Goal: Check status

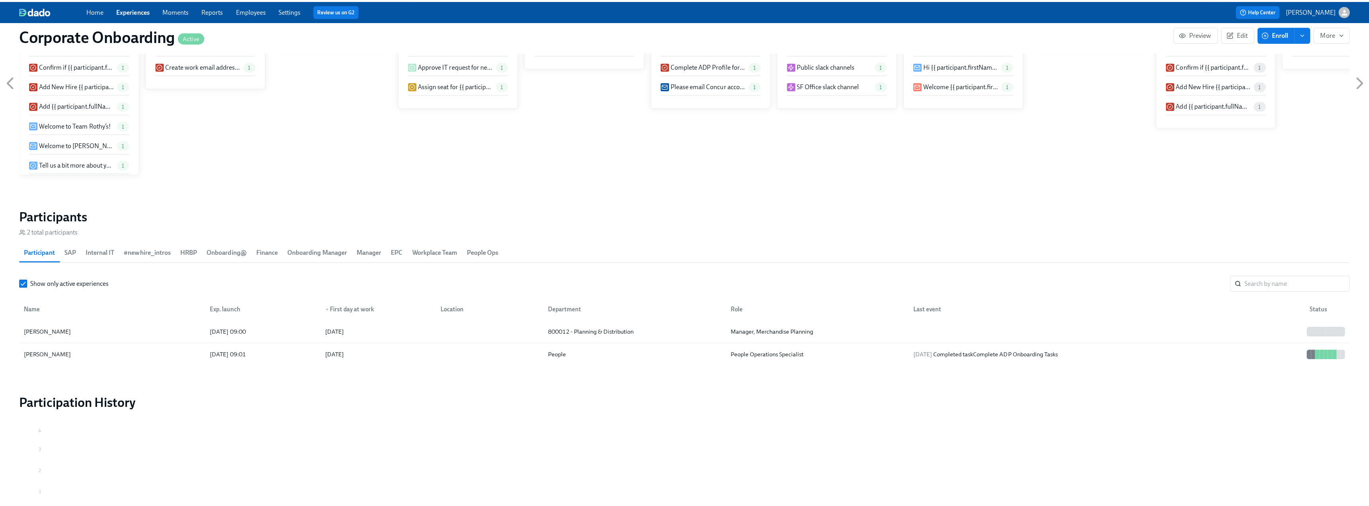
scroll to position [0, 926]
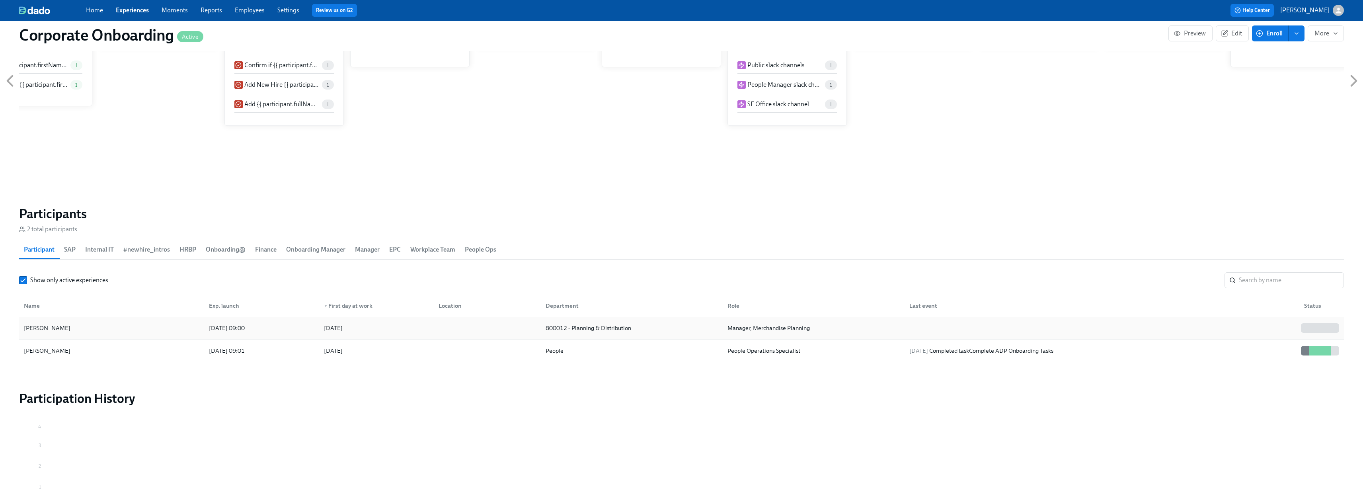
click at [107, 318] on div "[PERSON_NAME] [DATE] 09:00 2025/09/30 800012 - Planning & Distribution Manager,…" at bounding box center [681, 328] width 1325 height 23
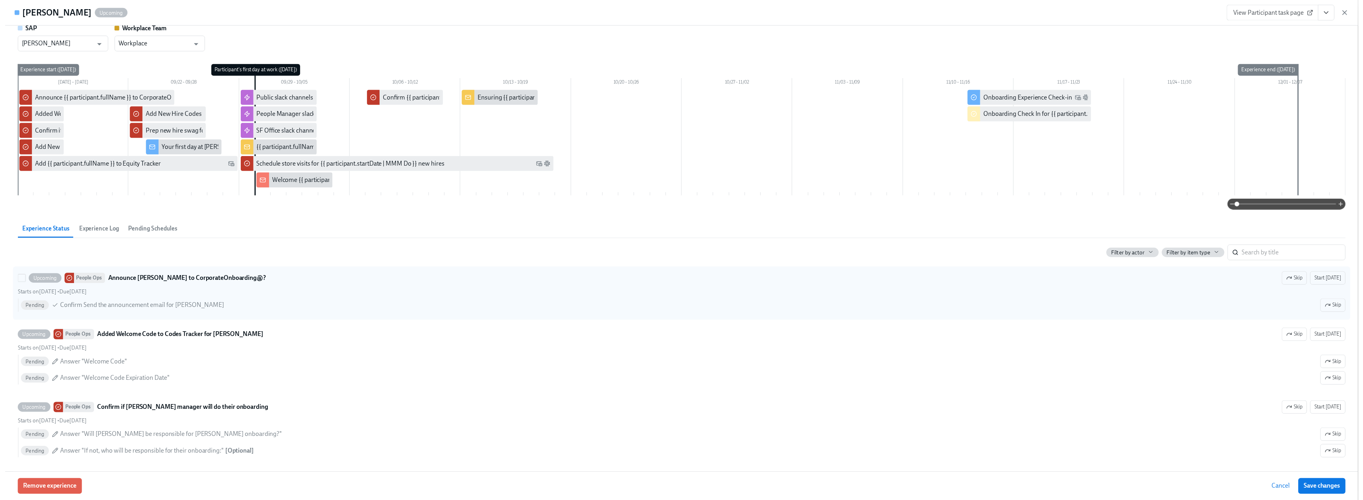
scroll to position [80, 0]
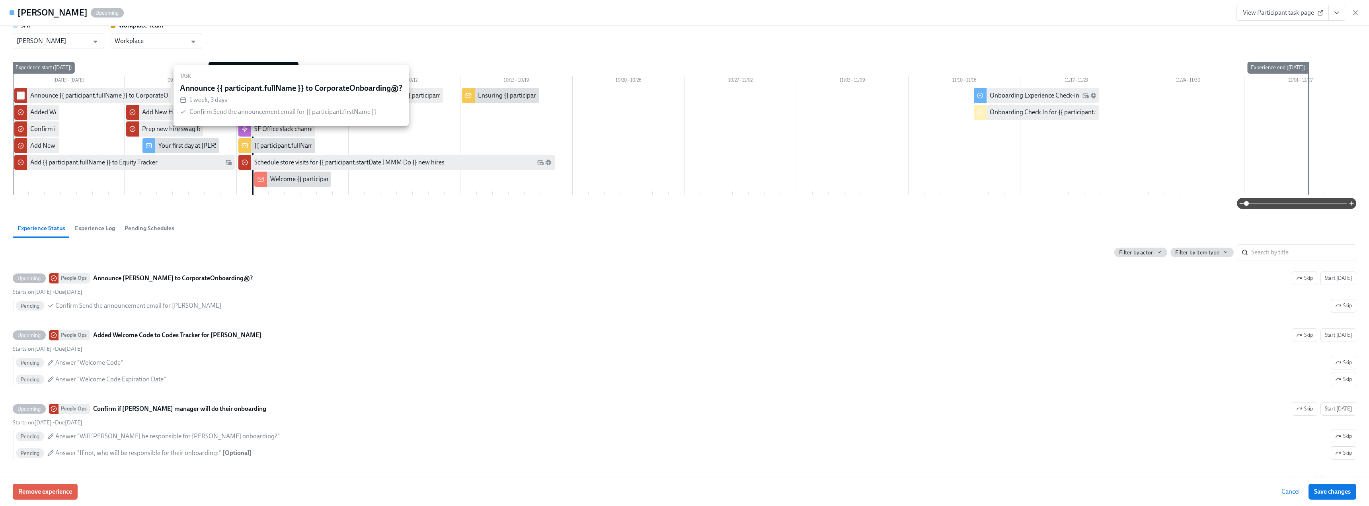
click at [23, 96] on input "checkbox" at bounding box center [20, 95] width 7 height 7
checkbox input "true"
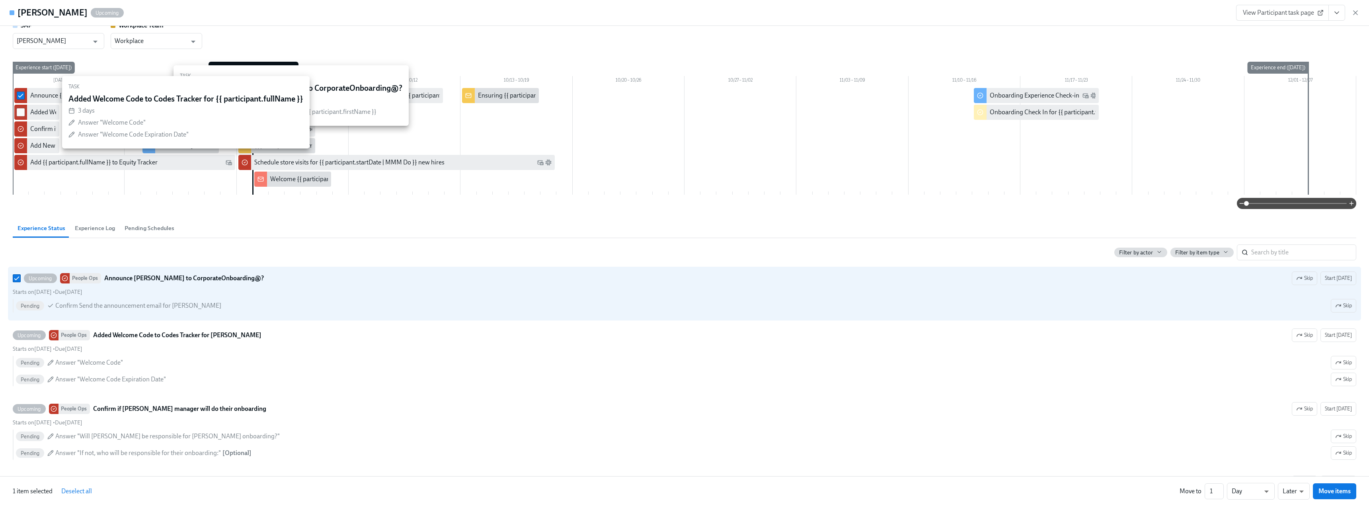
click at [19, 115] on input "checkbox" at bounding box center [20, 112] width 7 height 7
checkbox input "true"
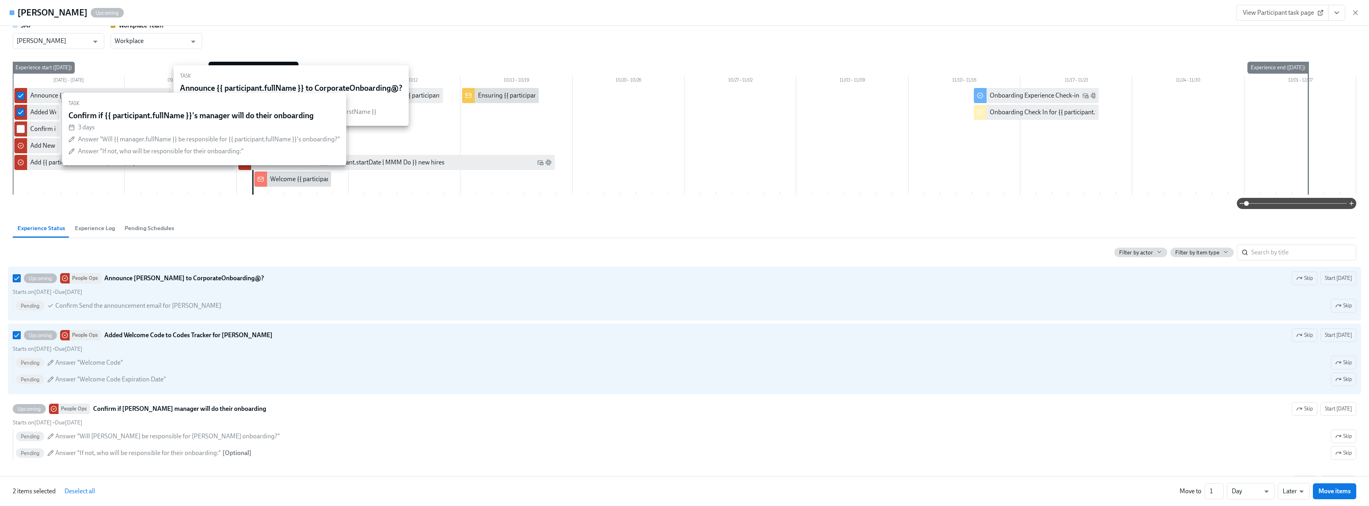
click at [19, 130] on input "checkbox" at bounding box center [20, 128] width 7 height 7
checkbox input "true"
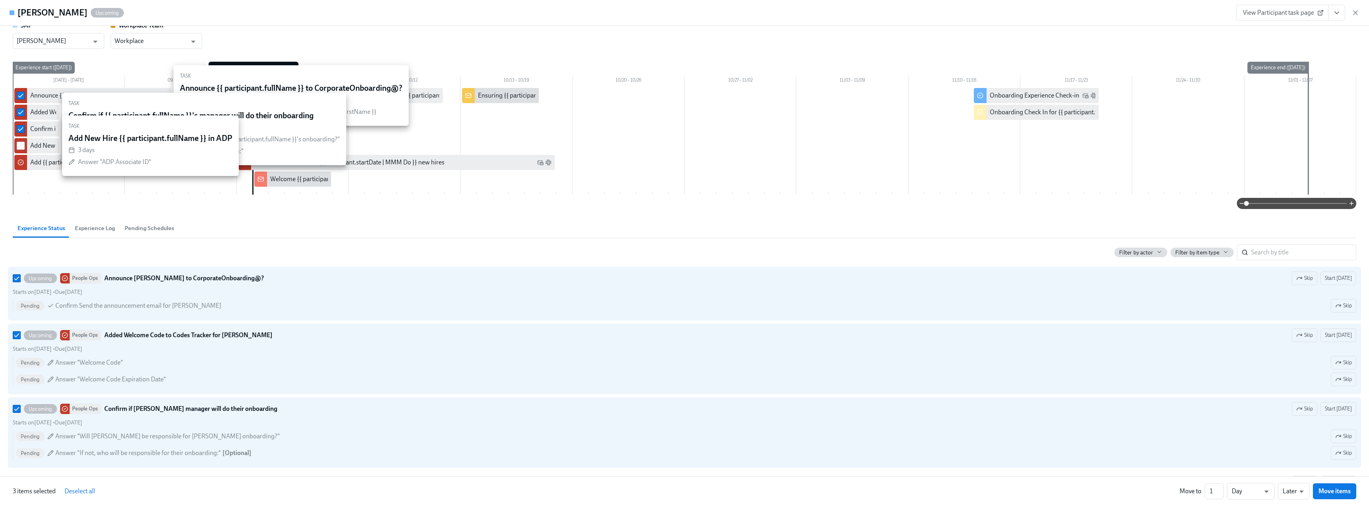
click at [20, 143] on input "checkbox" at bounding box center [20, 145] width 7 height 7
checkbox input "true"
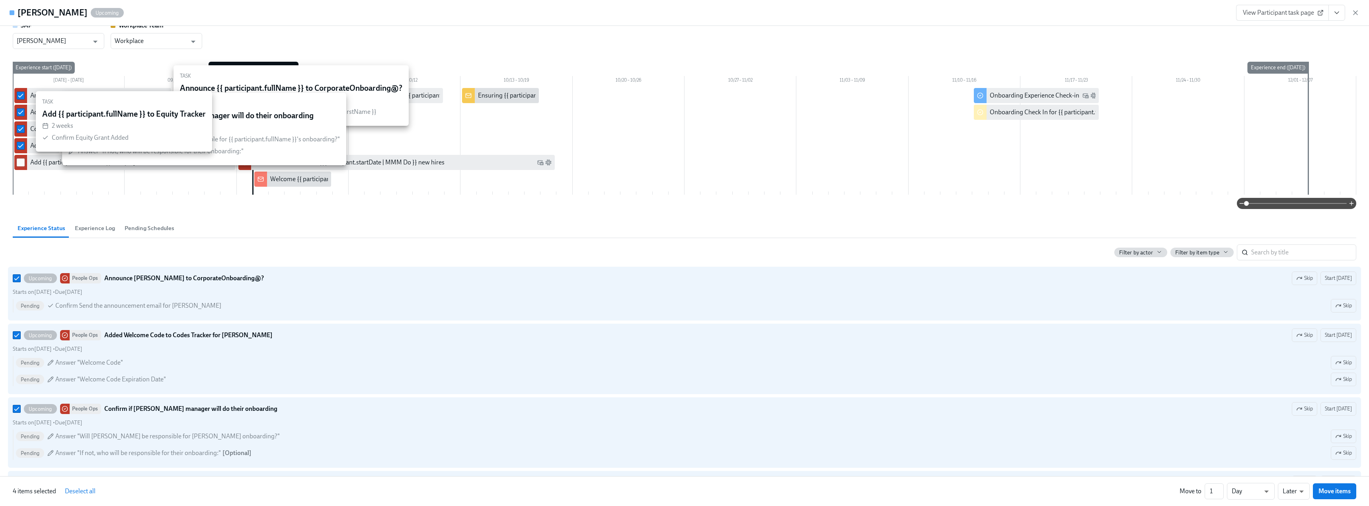
click at [19, 162] on input "checkbox" at bounding box center [20, 162] width 7 height 7
checkbox input "true"
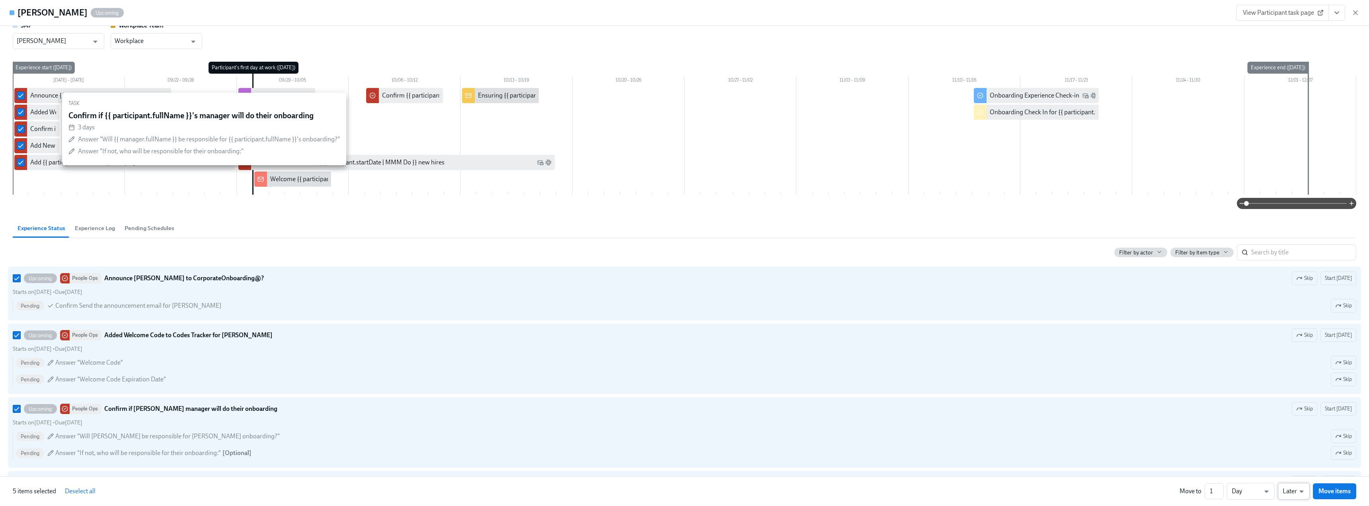
click at [1295, 474] on li "Earlier" at bounding box center [1294, 476] width 32 height 14
type input "earlier"
click at [1217, 490] on input "2" at bounding box center [1210, 491] width 19 height 16
click at [1217, 490] on input "3" at bounding box center [1210, 491] width 19 height 16
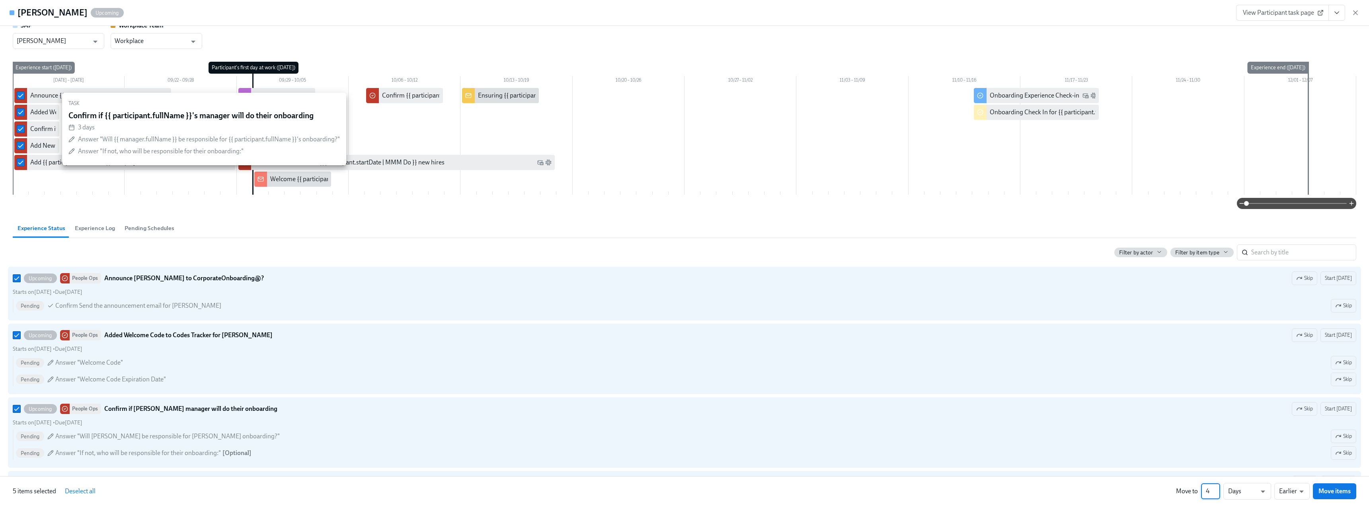
click at [1216, 488] on input "4" at bounding box center [1210, 491] width 19 height 16
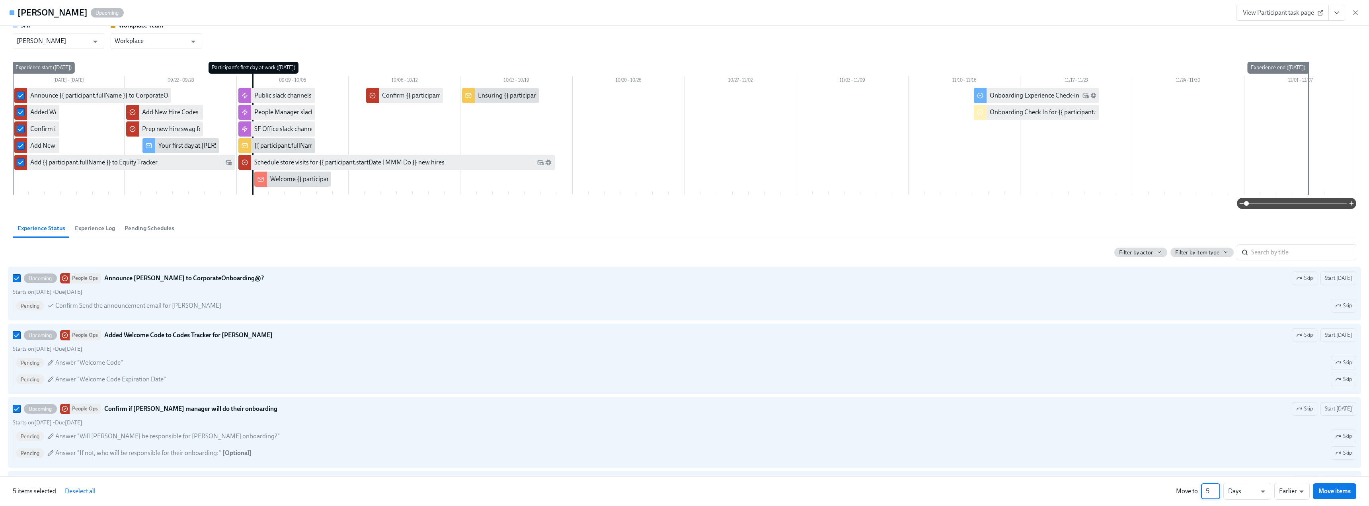
type input "5"
click at [1218, 489] on input "5" at bounding box center [1210, 491] width 19 height 16
click at [1358, 11] on icon "button" at bounding box center [1355, 13] width 8 height 8
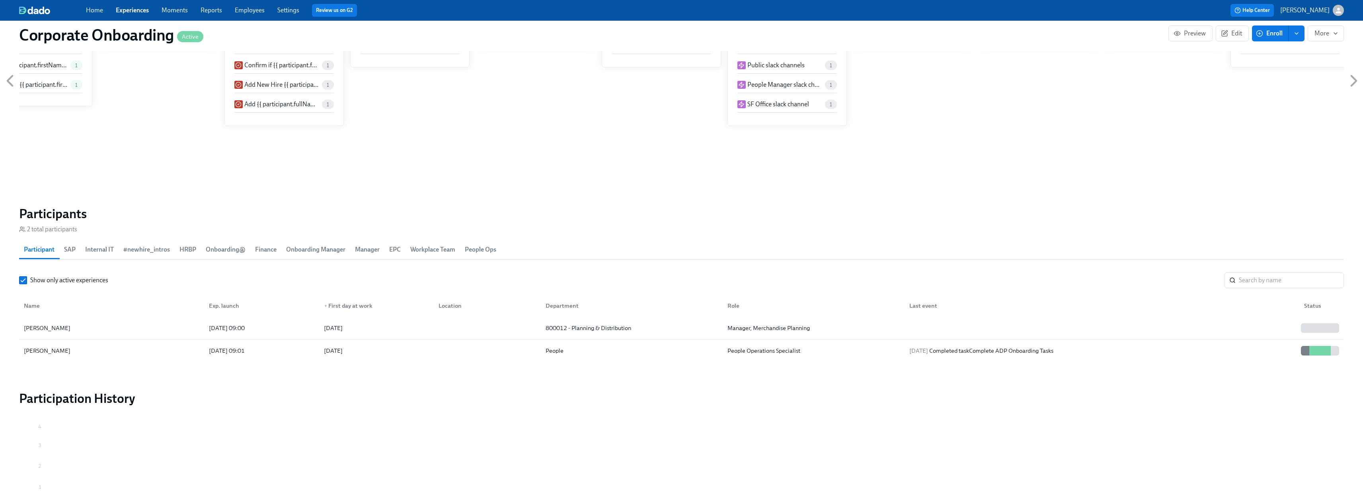
click at [1358, 11] on div "Home Experiences Moments Reports Employees Settings Review us on G2 Help Center…" at bounding box center [681, 10] width 1363 height 21
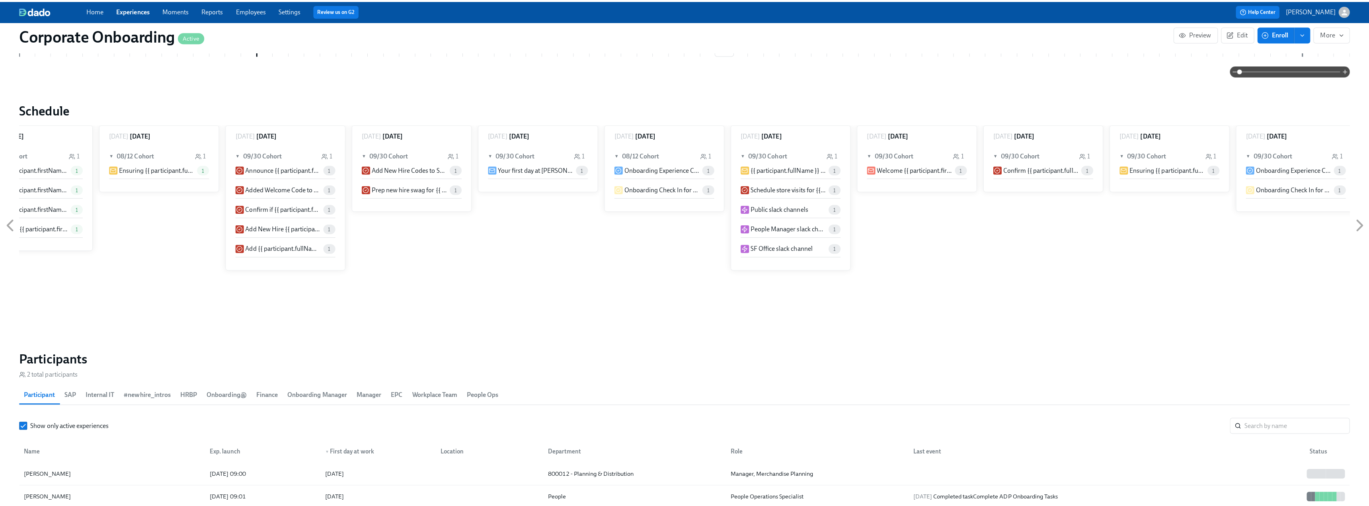
scroll to position [637, 0]
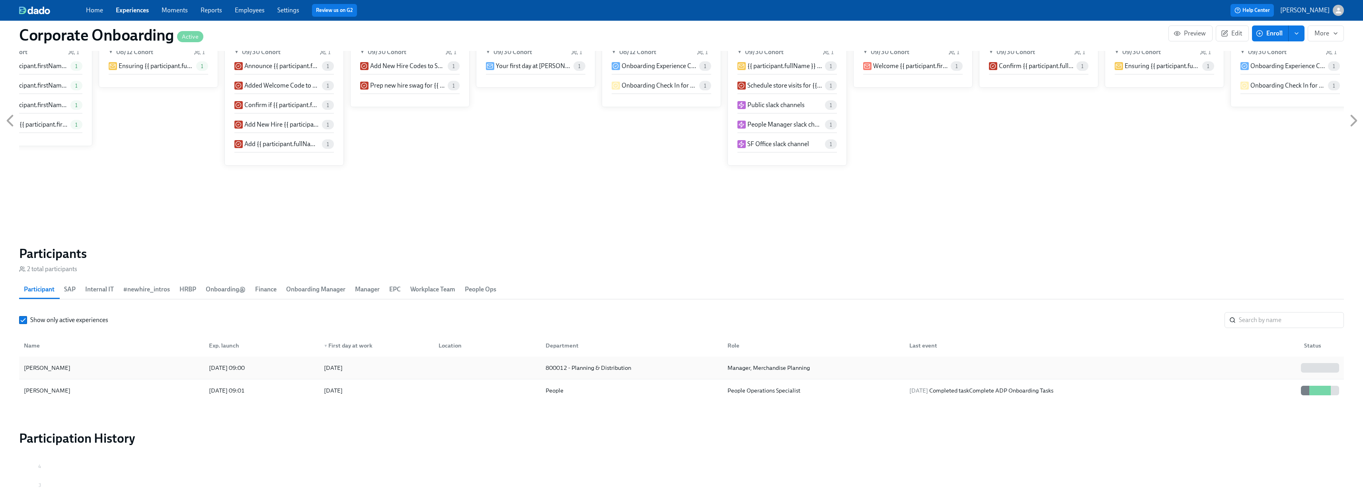
click at [57, 360] on div "[PERSON_NAME]" at bounding box center [112, 368] width 182 height 16
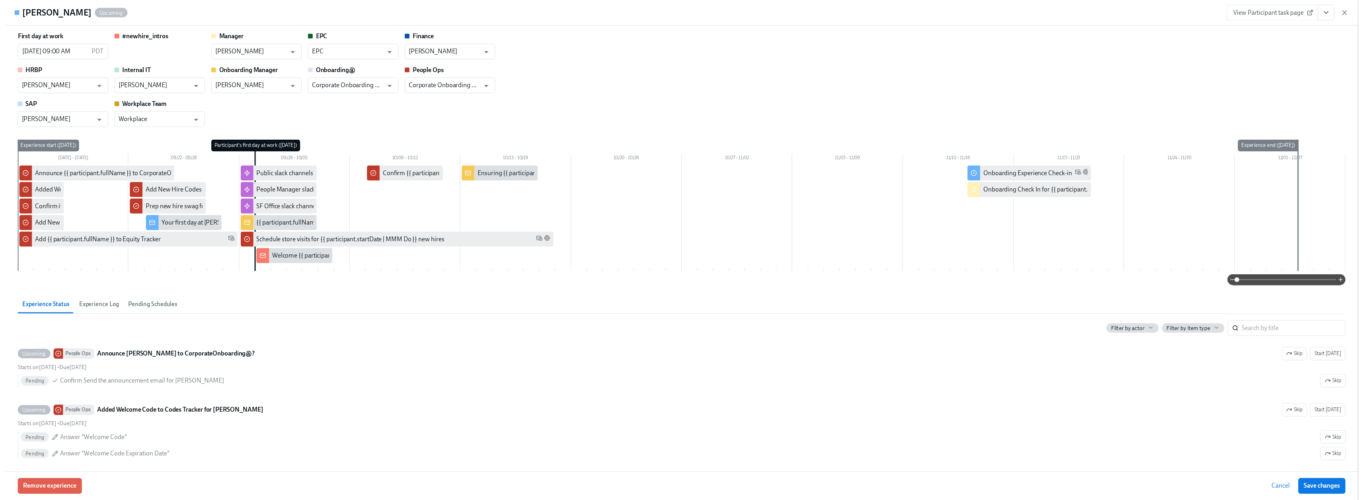
scroll to position [0, 932]
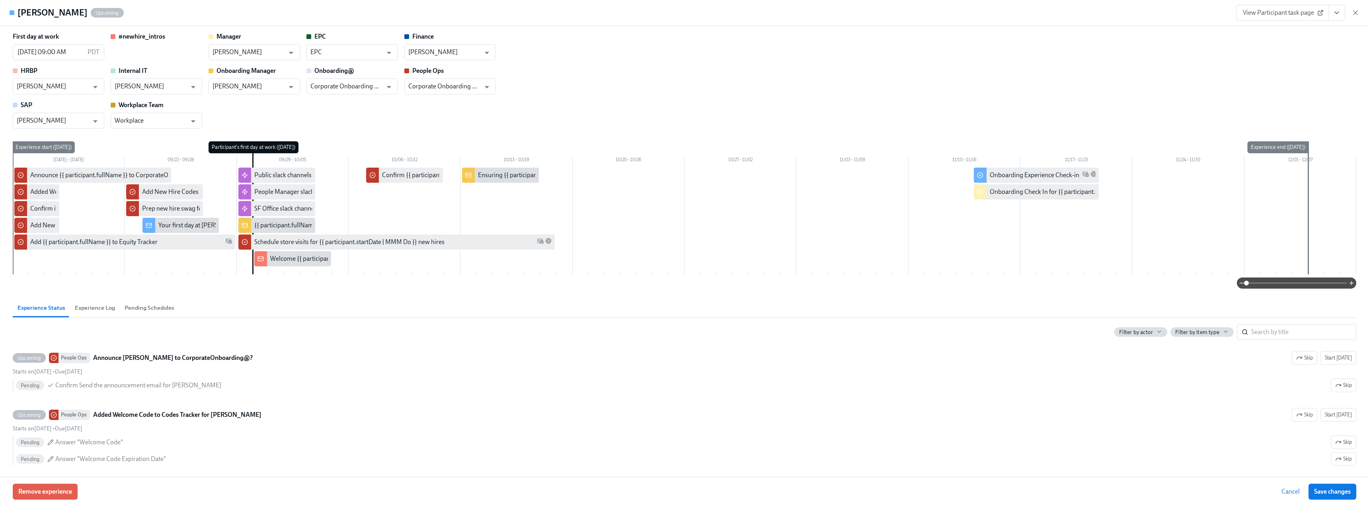
click at [1356, 16] on icon "button" at bounding box center [1355, 13] width 8 height 8
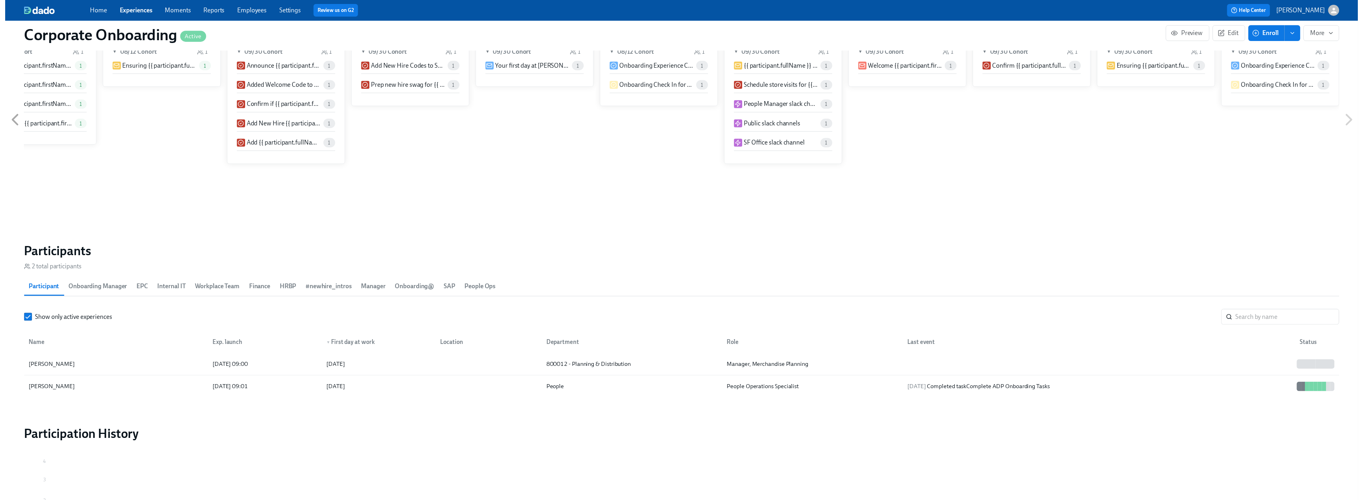
scroll to position [0, 926]
